Goal: Task Accomplishment & Management: Manage account settings

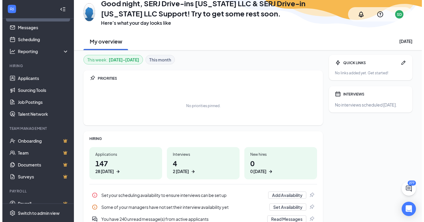
scroll to position [23, 0]
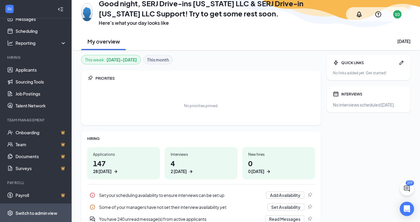
click at [36, 213] on div "Switch to admin view" at bounding box center [36, 213] width 42 height 6
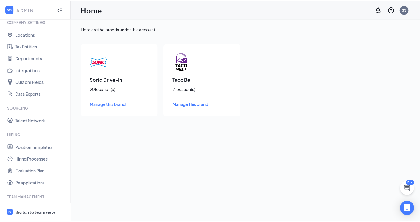
scroll to position [77, 0]
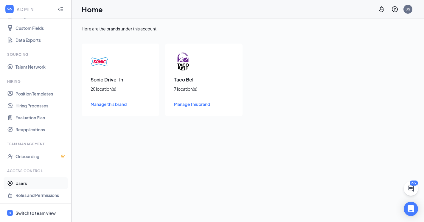
click at [30, 182] on link "Users" at bounding box center [40, 183] width 51 height 12
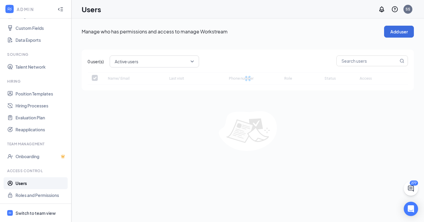
checkbox input "false"
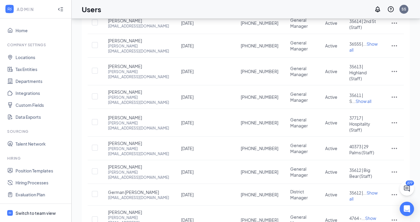
scroll to position [77, 0]
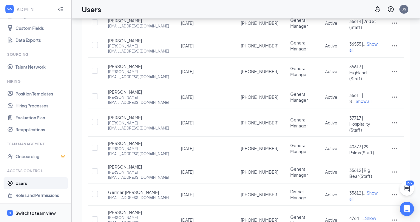
click at [45, 212] on div "Switch to team view" at bounding box center [35, 213] width 40 height 6
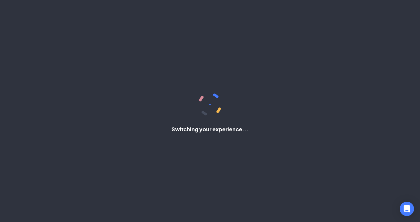
scroll to position [23, 0]
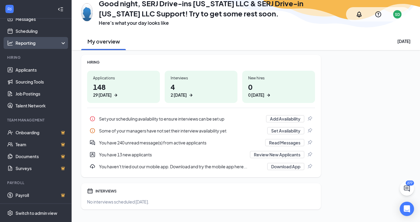
click at [29, 43] on div "Reporting" at bounding box center [40, 43] width 51 height 6
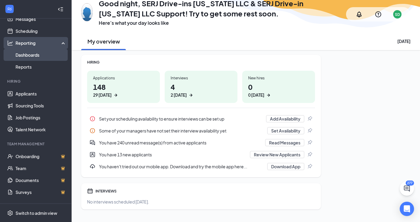
click at [29, 57] on link "Dashboards" at bounding box center [40, 55] width 51 height 12
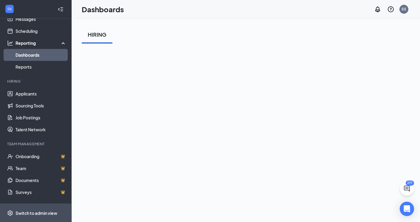
click at [27, 211] on div "Switch to admin view" at bounding box center [36, 213] width 42 height 6
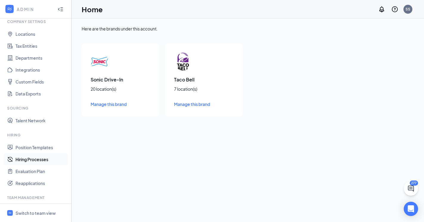
click at [36, 159] on link "Hiring Processes" at bounding box center [40, 159] width 51 height 12
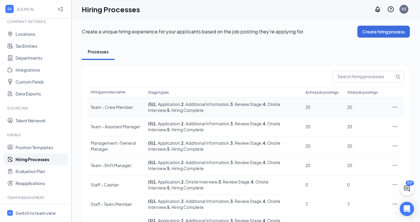
click at [120, 108] on div "Team - Crew Member" at bounding box center [116, 107] width 51 height 6
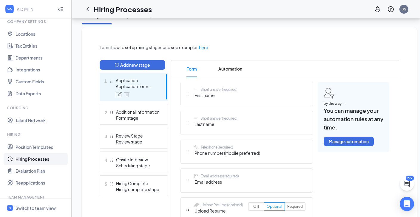
scroll to position [128, 0]
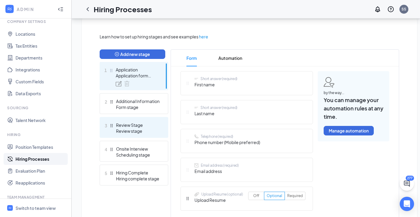
click at [135, 130] on div "Review stage" at bounding box center [138, 131] width 44 height 6
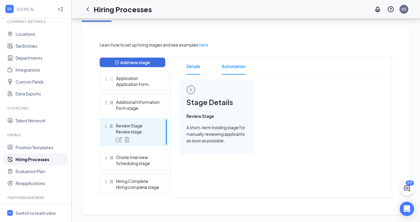
click at [229, 64] on span "Automation" at bounding box center [233, 66] width 24 height 17
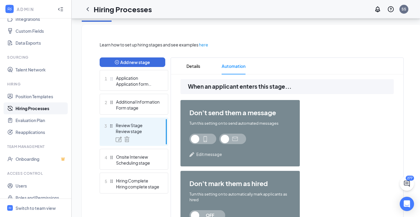
scroll to position [77, 0]
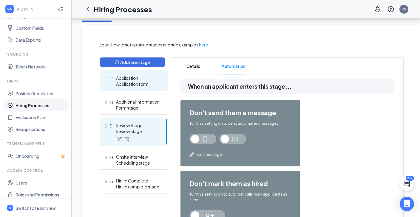
click at [125, 78] on div "Application" at bounding box center [138, 78] width 44 height 6
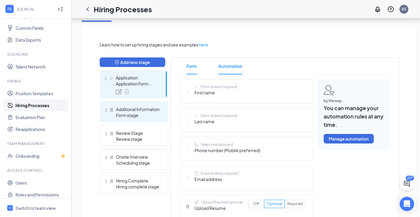
click at [124, 115] on div "Form stage" at bounding box center [138, 115] width 44 height 6
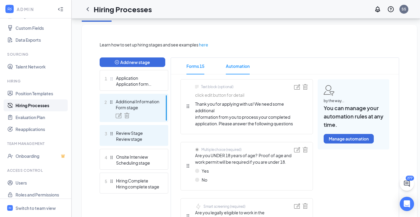
click at [129, 134] on div "Review Stage" at bounding box center [138, 133] width 44 height 6
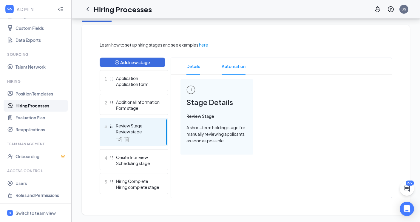
click at [241, 65] on span "Automation" at bounding box center [233, 66] width 24 height 17
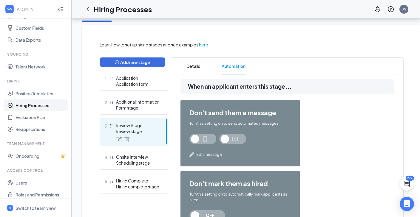
click at [342, 42] on div at bounding box center [305, 44] width 195 height 7
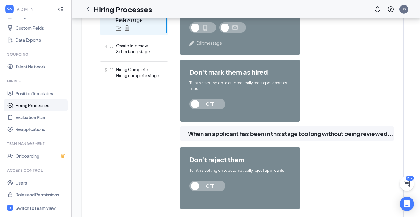
scroll to position [139, 0]
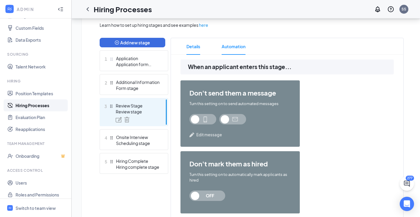
click at [193, 46] on span "Details" at bounding box center [193, 46] width 14 height 17
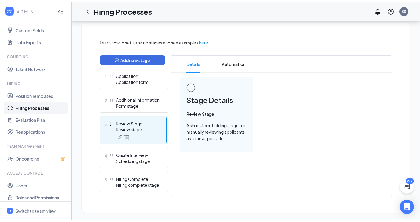
scroll to position [120, 0]
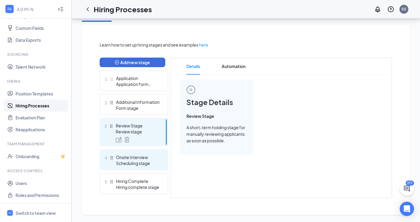
click at [134, 163] on div "Scheduling stage" at bounding box center [138, 163] width 44 height 6
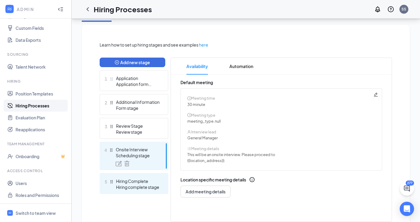
click at [134, 187] on div "Hiring complete stage" at bounding box center [138, 187] width 44 height 6
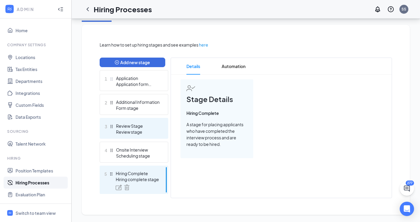
click at [132, 124] on div "Review Stage" at bounding box center [138, 126] width 44 height 6
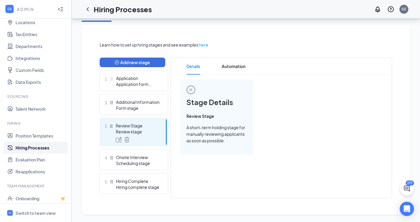
scroll to position [77, 0]
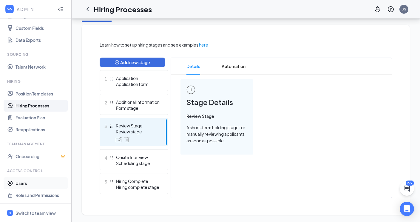
click at [28, 185] on link "Users" at bounding box center [40, 183] width 51 height 12
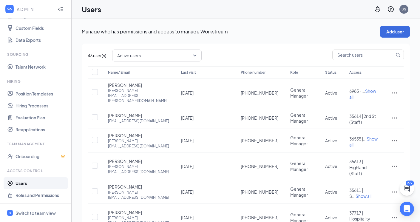
click at [194, 56] on span "Active users" at bounding box center [156, 55] width 79 height 10
click at [135, 102] on span "Disabled users" at bounding box center [131, 100] width 29 height 7
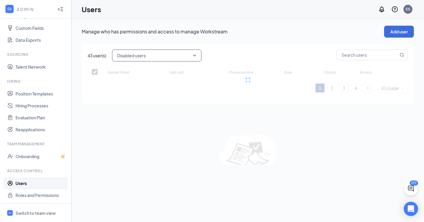
checkbox input "false"
